Goal: Transaction & Acquisition: Purchase product/service

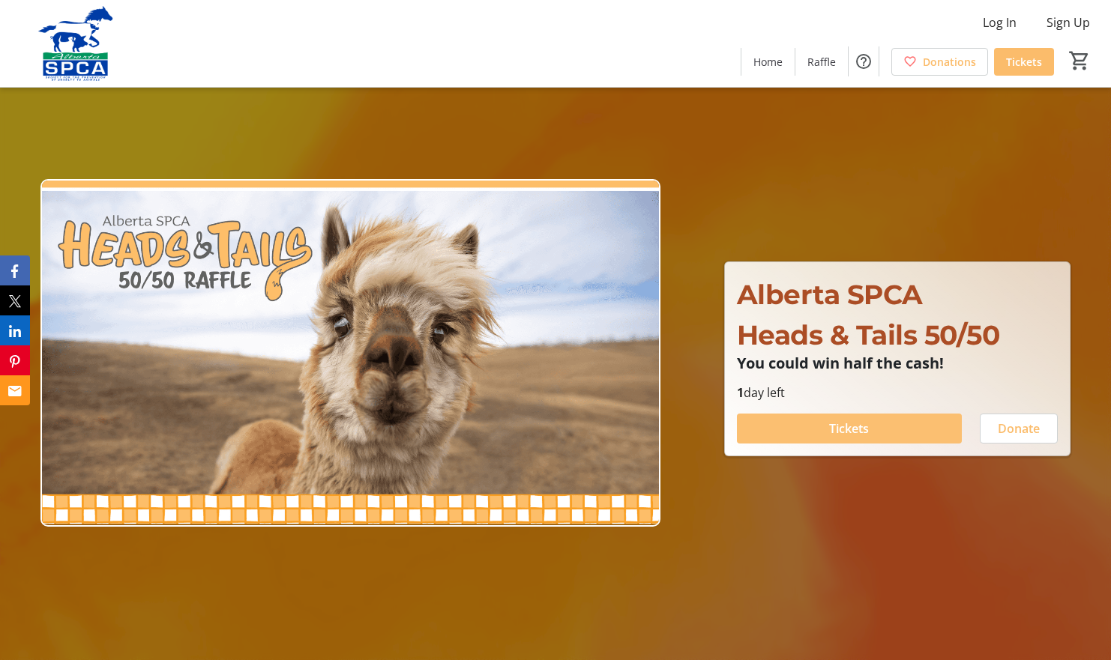
click at [863, 430] on span "Tickets" at bounding box center [849, 429] width 40 height 18
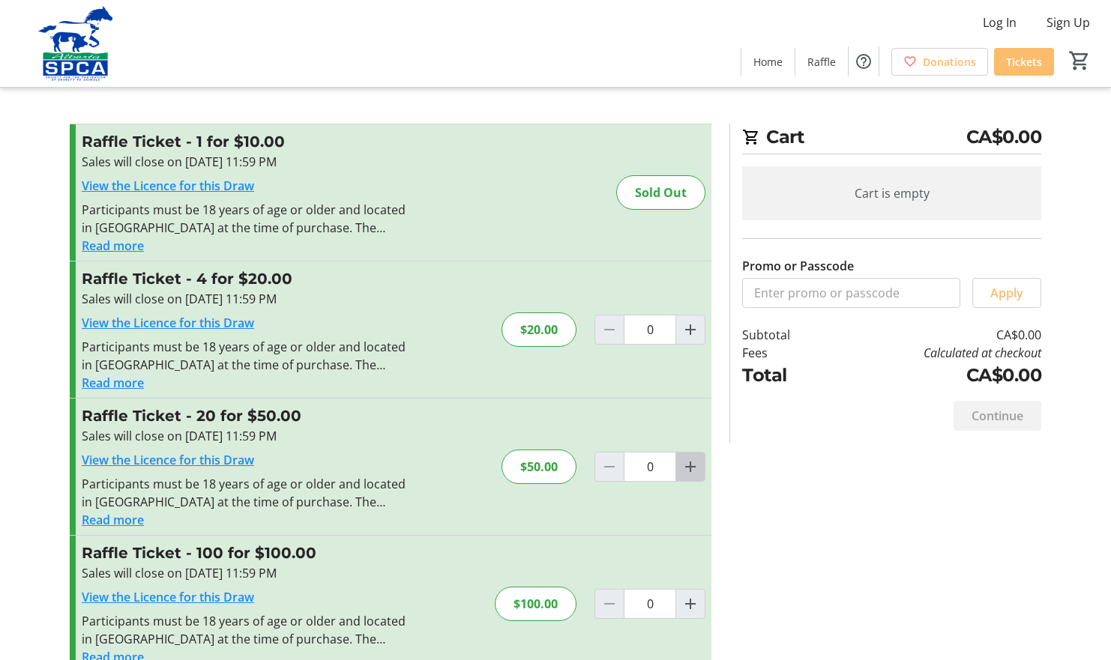
click at [687, 471] on mat-icon "Increment by one" at bounding box center [690, 467] width 18 height 18
type input "1"
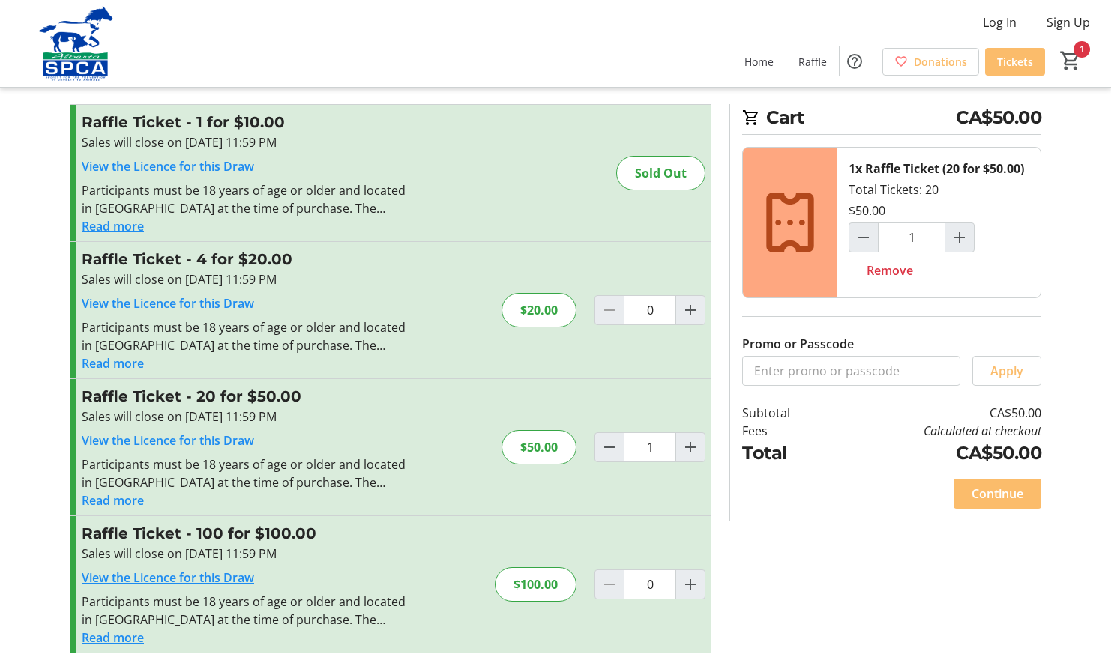
scroll to position [30, 0]
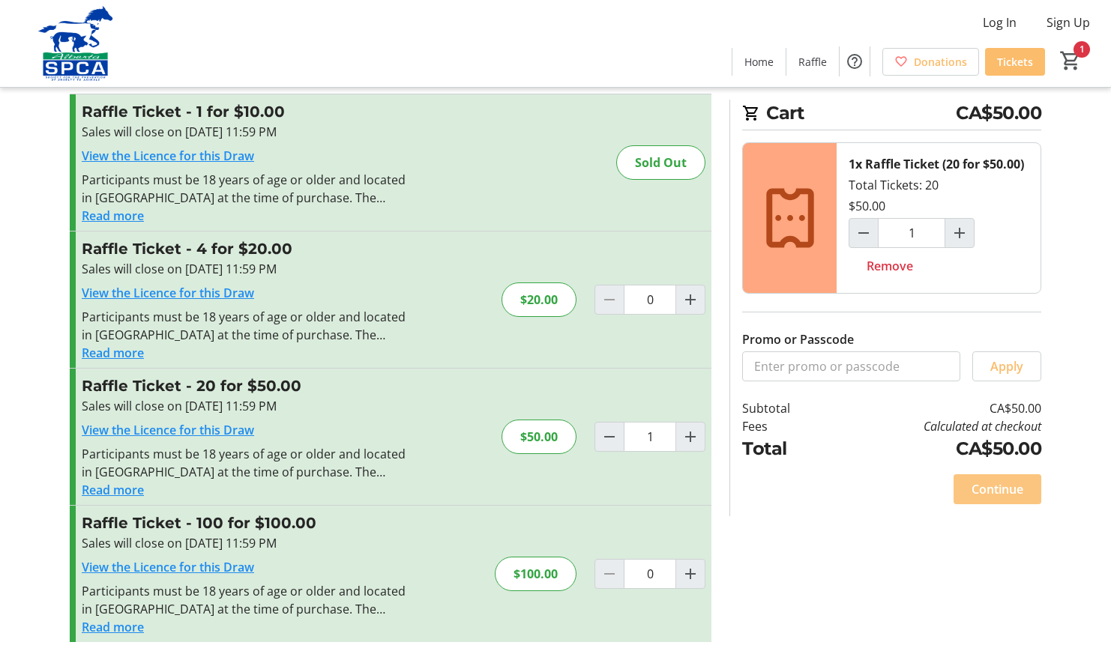
click at [992, 492] on span "Continue" at bounding box center [997, 489] width 52 height 18
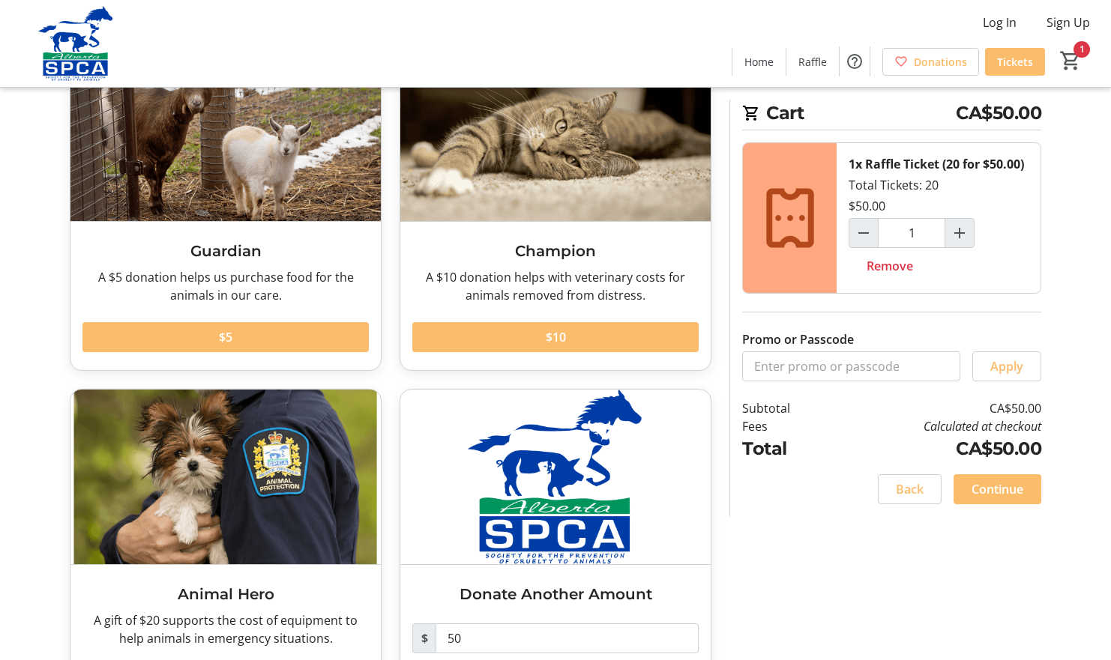
scroll to position [201, 0]
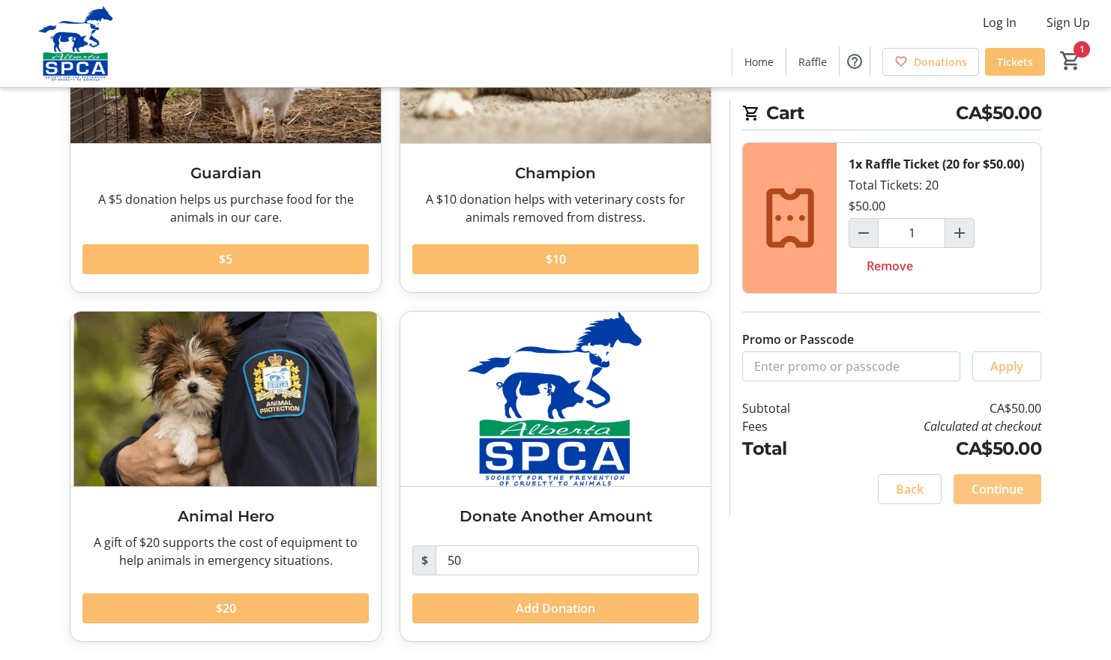
click at [987, 489] on span "Continue" at bounding box center [997, 489] width 52 height 18
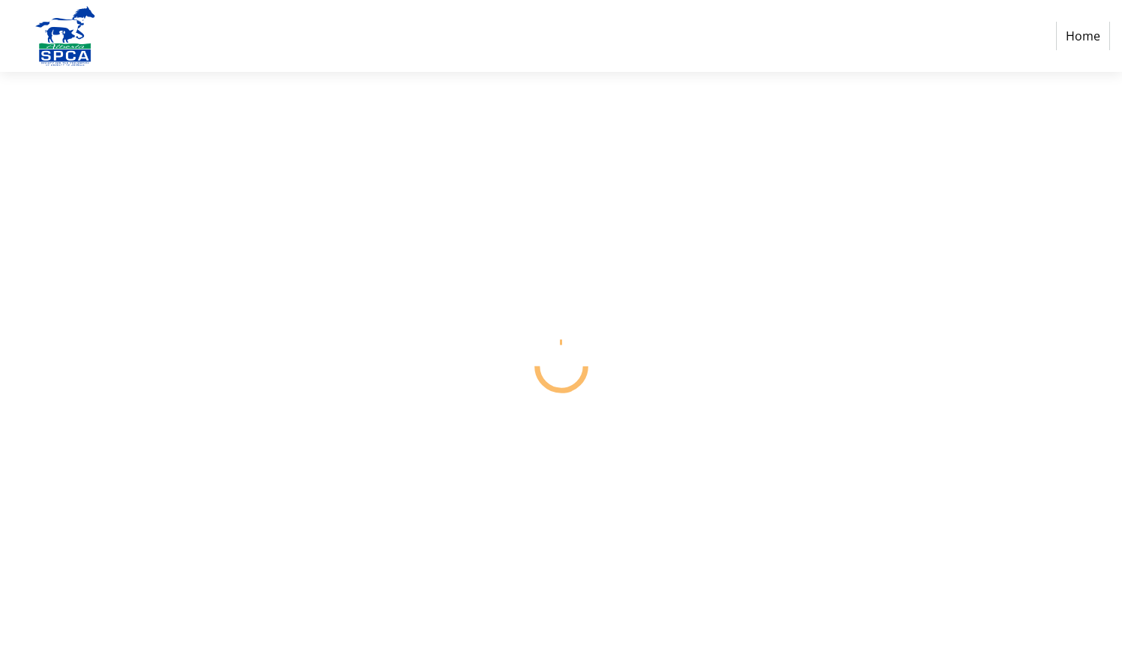
select select "CA"
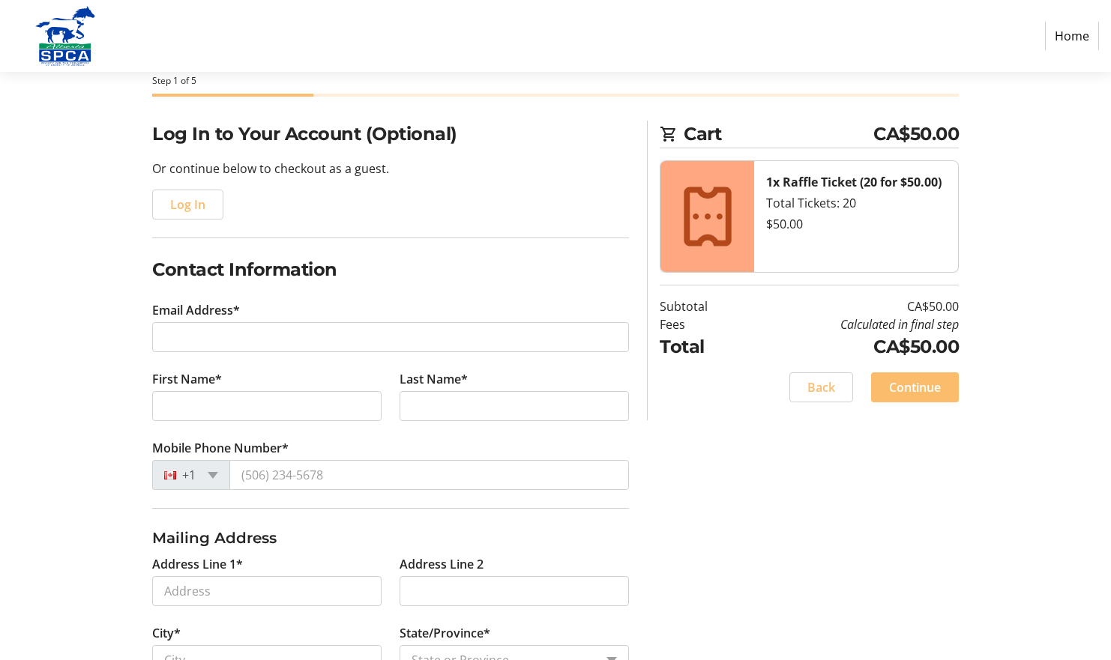
scroll to position [150, 0]
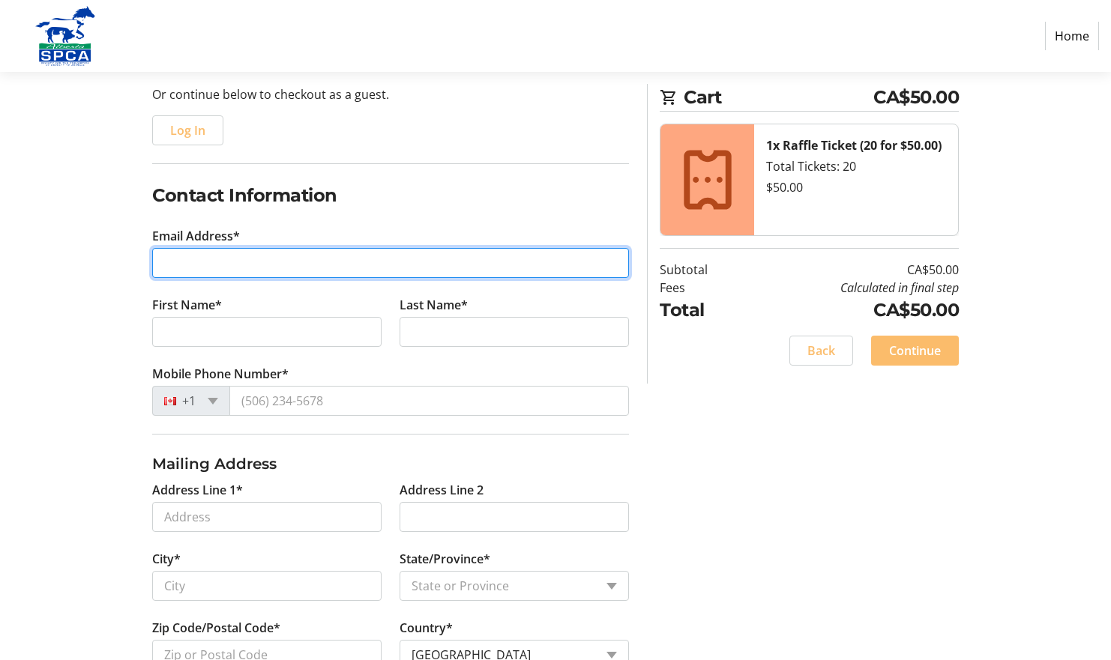
click at [279, 264] on input "Email Address*" at bounding box center [390, 263] width 477 height 30
type input "[PERSON_NAME][EMAIL_ADDRESS][DOMAIN_NAME]"
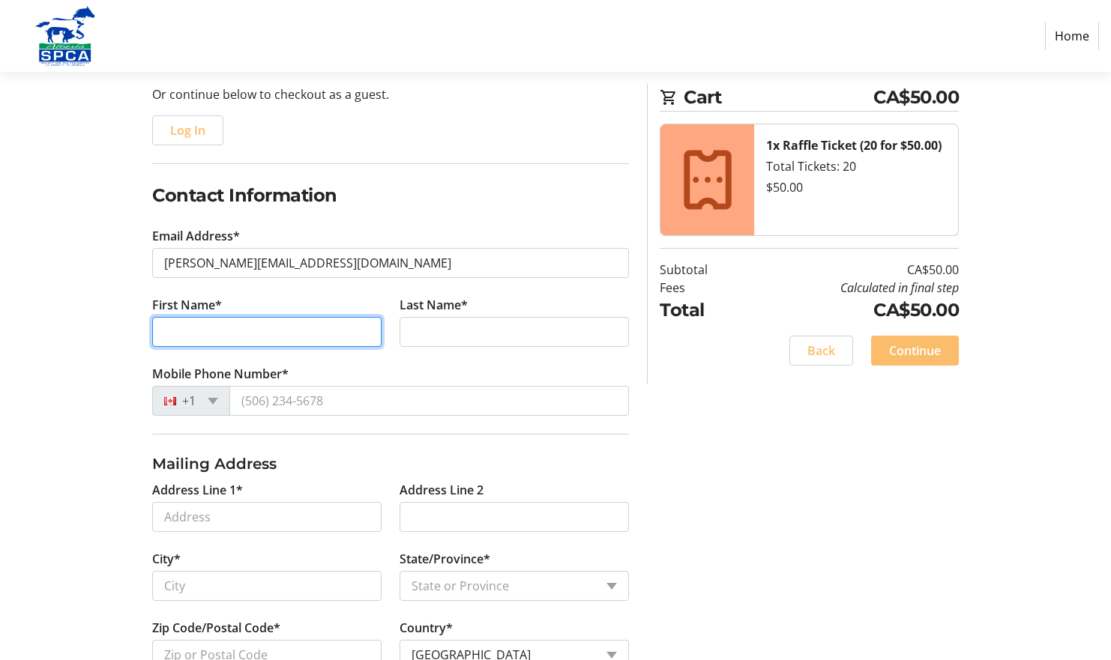
click at [224, 330] on input "First Name*" at bounding box center [266, 332] width 229 height 30
type input "[PERSON_NAME]"
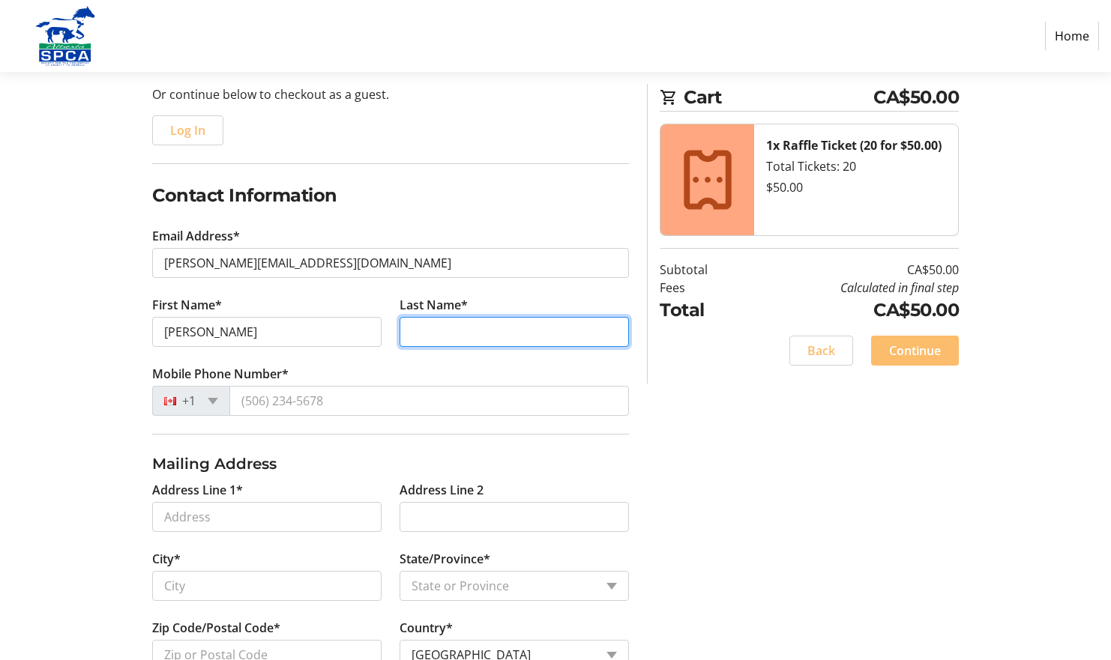
click at [439, 330] on input "Last Name*" at bounding box center [513, 332] width 229 height 30
type input "[PERSON_NAME]"
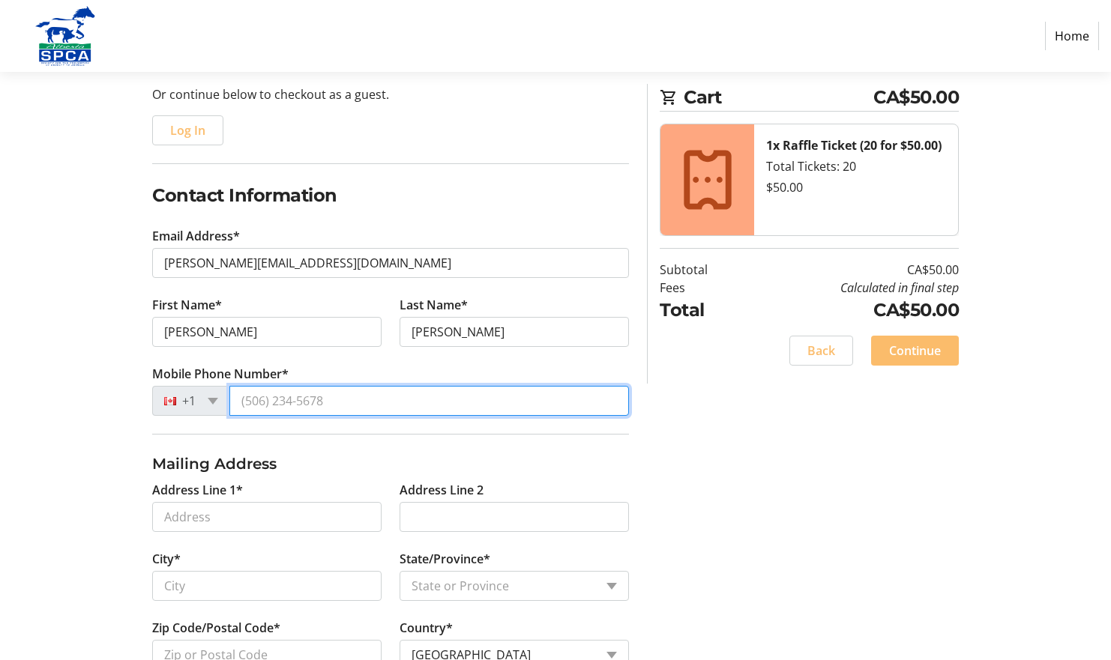
click at [372, 400] on input "Mobile Phone Number*" at bounding box center [428, 401] width 399 height 30
type input "[PHONE_NUMBER]"
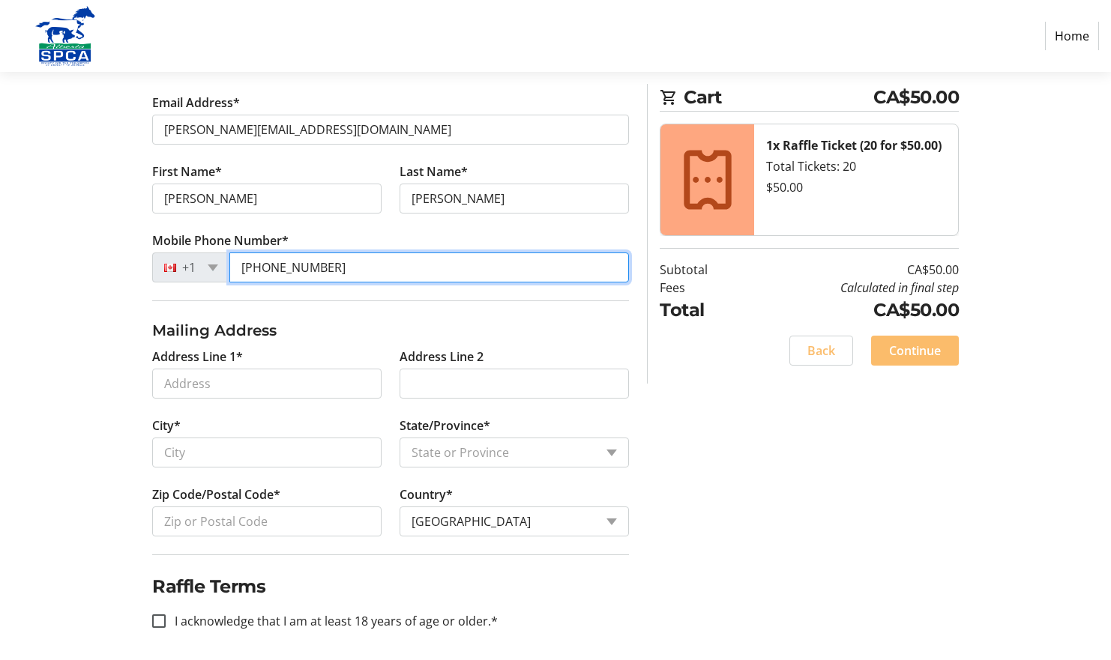
scroll to position [289, 0]
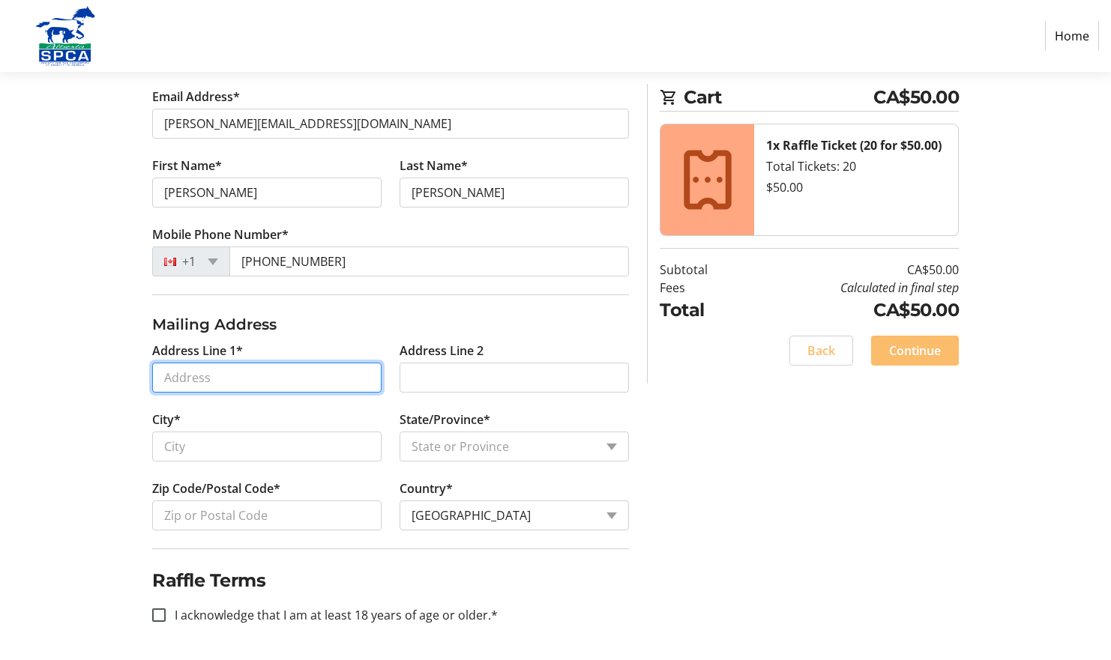
click at [317, 382] on input "Address Line 1*" at bounding box center [266, 378] width 229 height 30
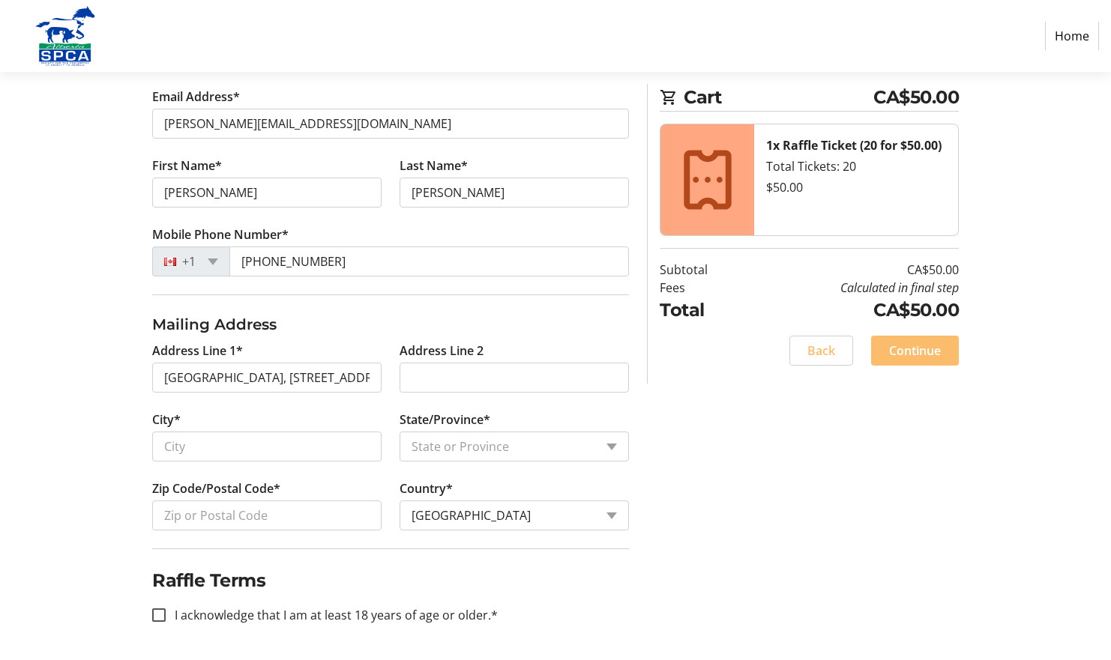
type input "[STREET_ADDRESS]"
type input "[GEOGRAPHIC_DATA]"
select select "AB"
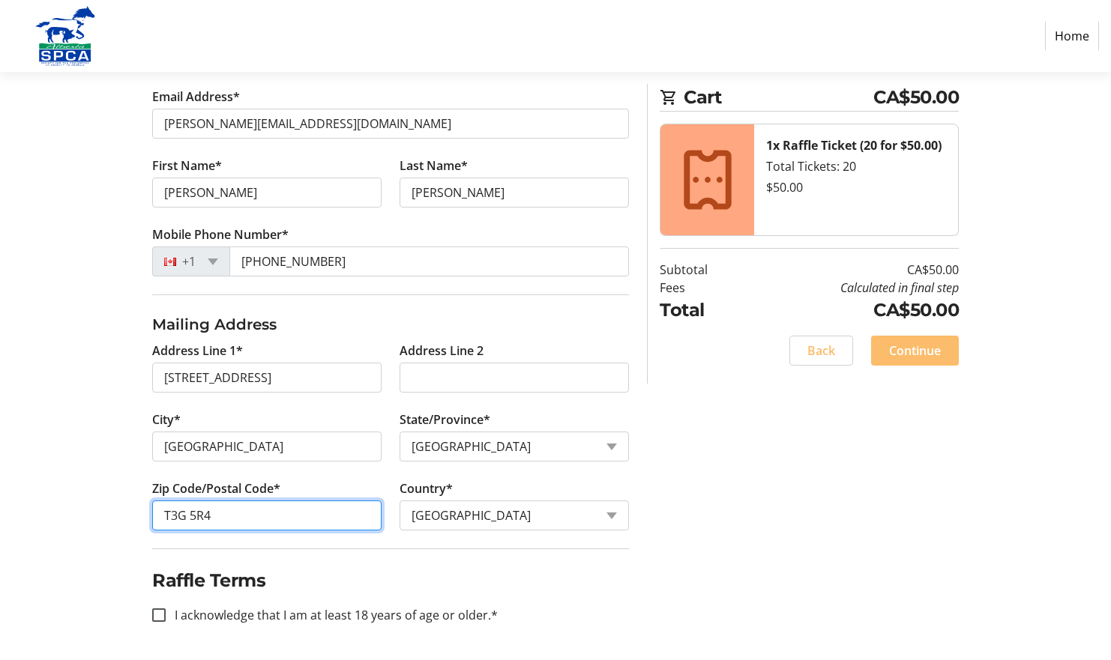
click at [229, 516] on input "T3G 5R4" at bounding box center [266, 516] width 229 height 30
type input "T3G 5R%"
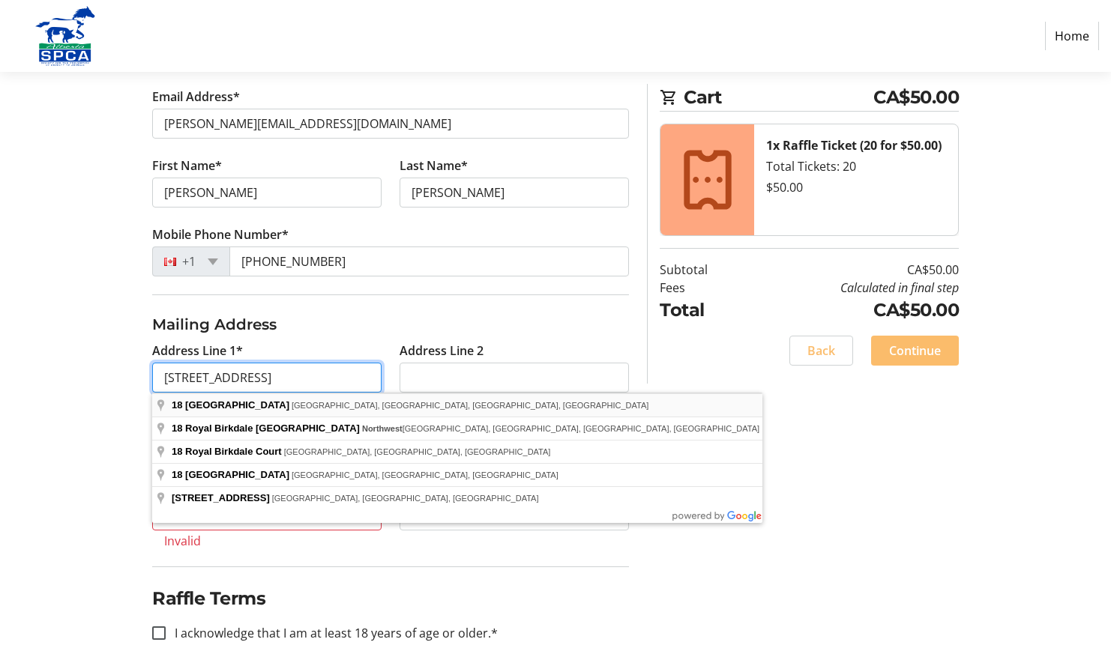
scroll to position [0, 4]
drag, startPoint x: 262, startPoint y: 378, endPoint x: 453, endPoint y: 393, distance: 191.7
click at [452, 393] on body "Home Purchase Step 1 of 5 Cart CA$50.00 1x Raffle Ticket (20 for $50.00) Total …" at bounding box center [555, 195] width 1111 height 968
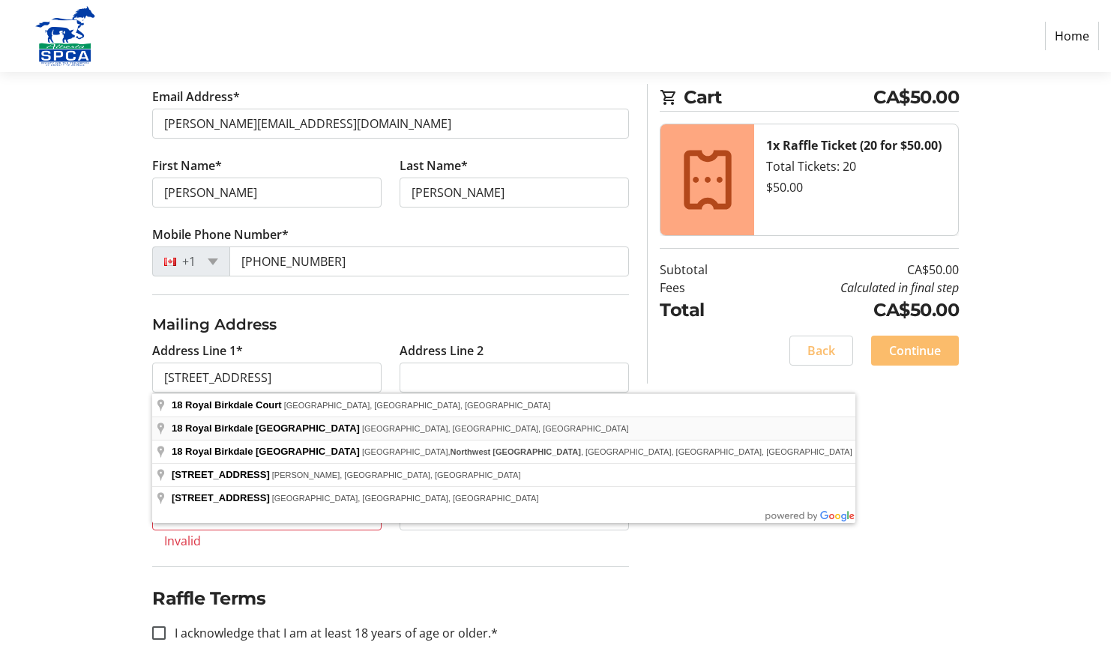
type input "[STREET_ADDRESS]"
type input "T3G 5R5"
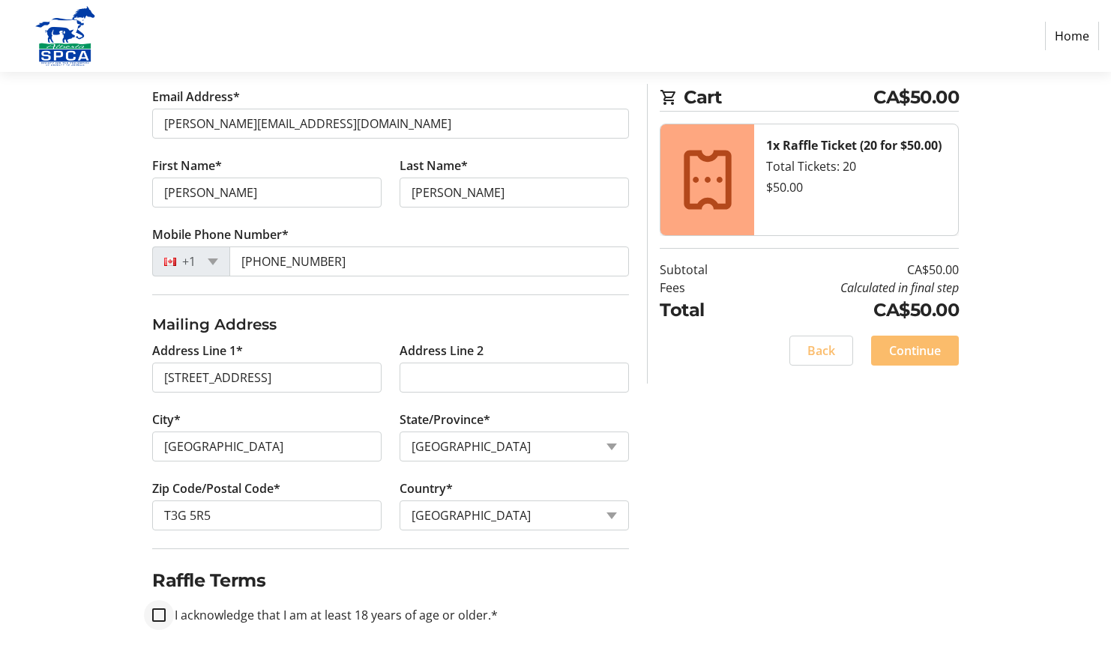
click at [151, 615] on div at bounding box center [159, 615] width 36 height 36
checkbox input "true"
click at [903, 357] on span "Continue" at bounding box center [915, 351] width 52 height 18
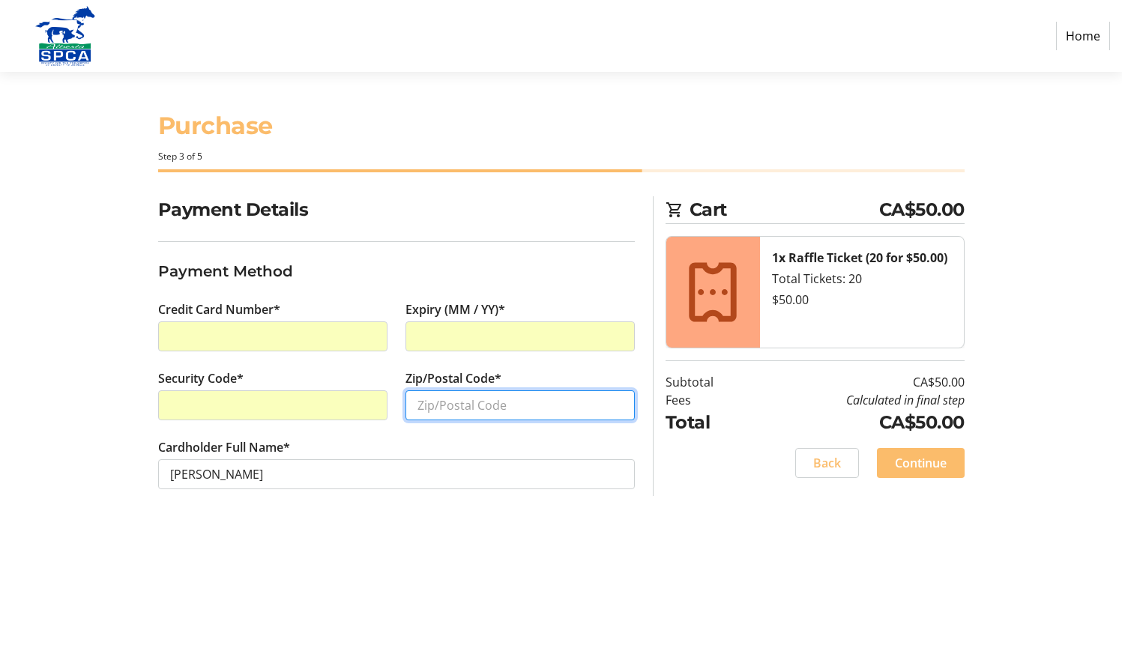
click at [438, 411] on input "Zip/Postal Code*" at bounding box center [519, 405] width 229 height 30
type input "T3G5R5"
click at [920, 465] on span "Continue" at bounding box center [921, 463] width 52 height 18
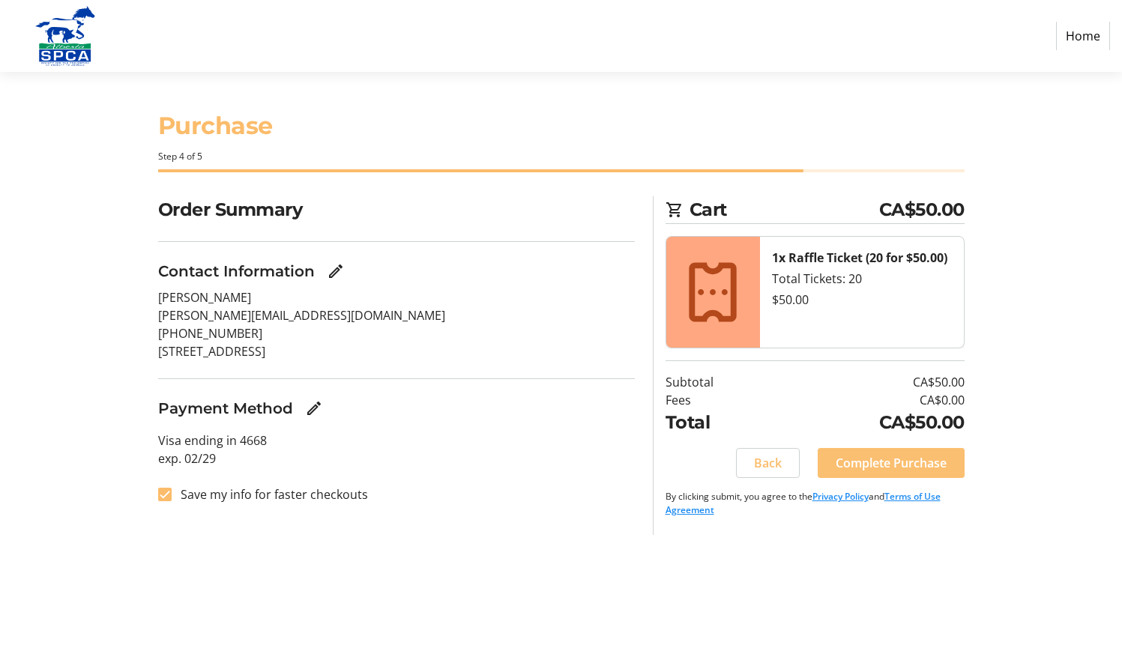
click at [872, 456] on span "Complete Purchase" at bounding box center [891, 463] width 111 height 18
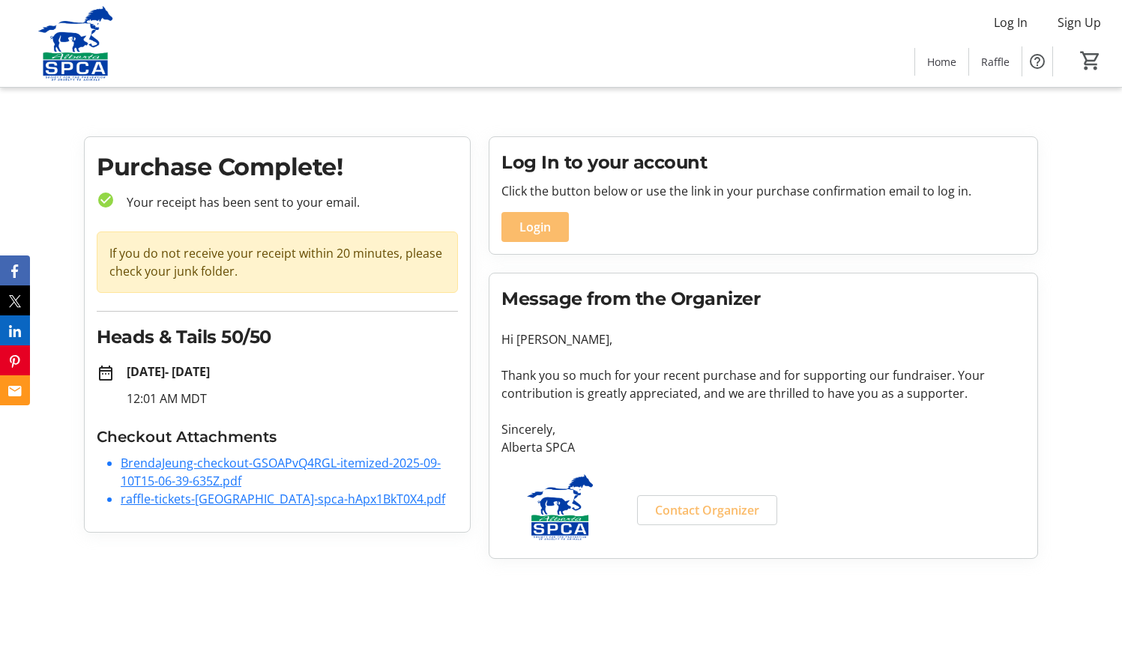
click at [200, 475] on link "BrendaJeung-checkout-GSOAPvQ4RGL-itemized-2025-09-10T15-06-39-635Z.pdf" at bounding box center [281, 472] width 320 height 34
click at [214, 506] on link "raffle-tickets-[GEOGRAPHIC_DATA]-spca-hApx1BkT0X4.pdf" at bounding box center [283, 499] width 324 height 16
